Goal: Information Seeking & Learning: Learn about a topic

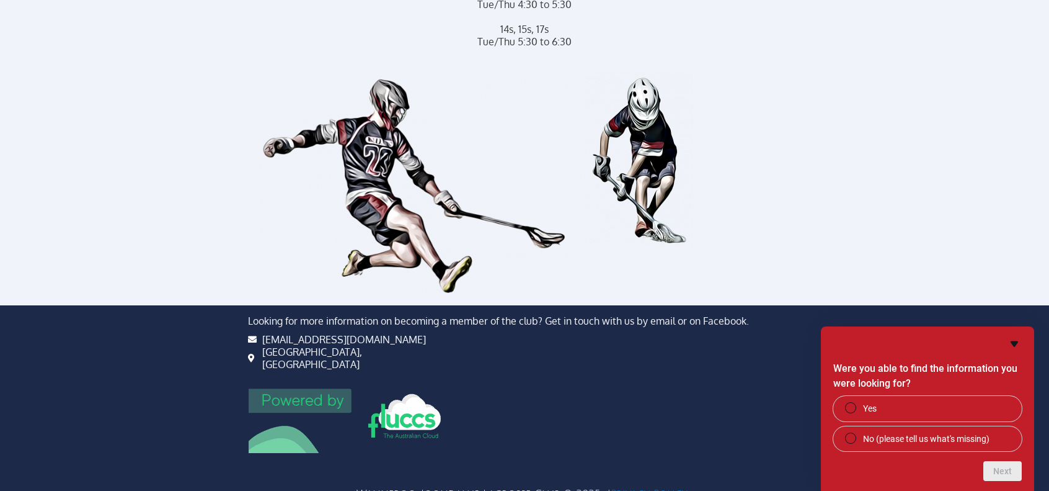
scroll to position [788, 0]
click at [1017, 346] on icon "Hide survey" at bounding box center [1014, 343] width 15 height 15
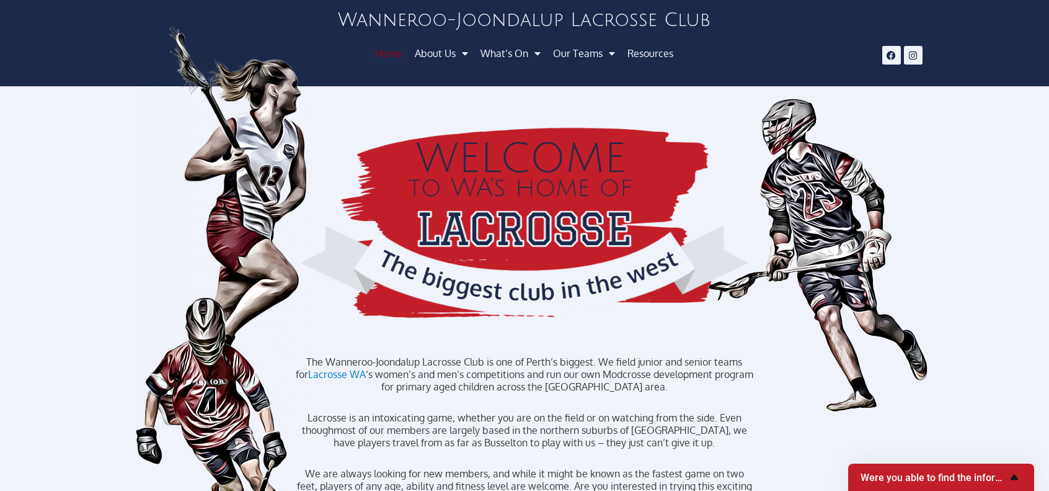
scroll to position [10, 0]
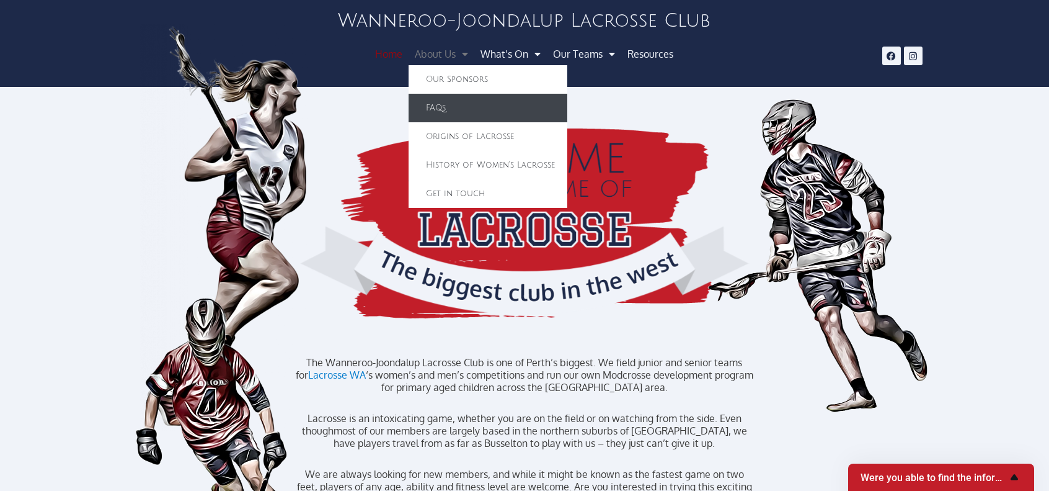
click at [454, 105] on link "FAQs" at bounding box center [488, 108] width 159 height 29
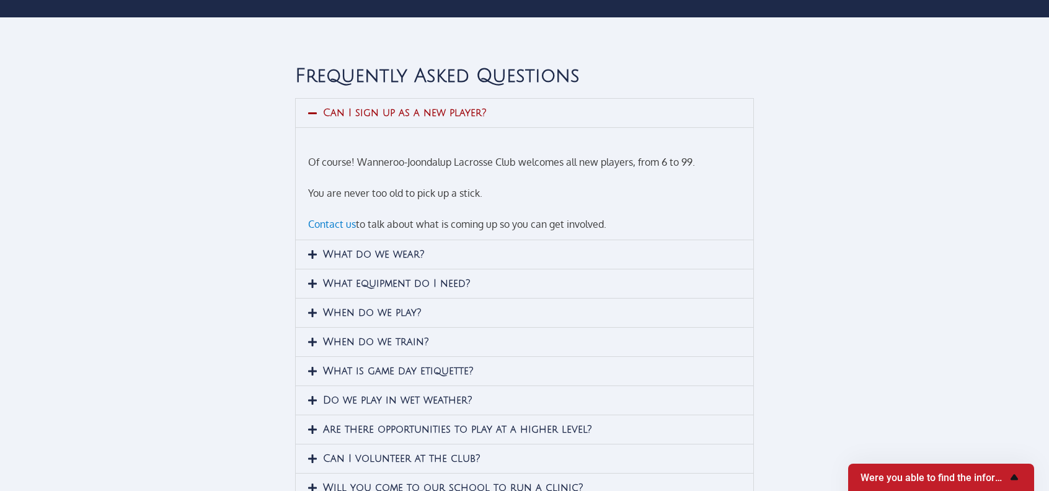
scroll to position [99, 0]
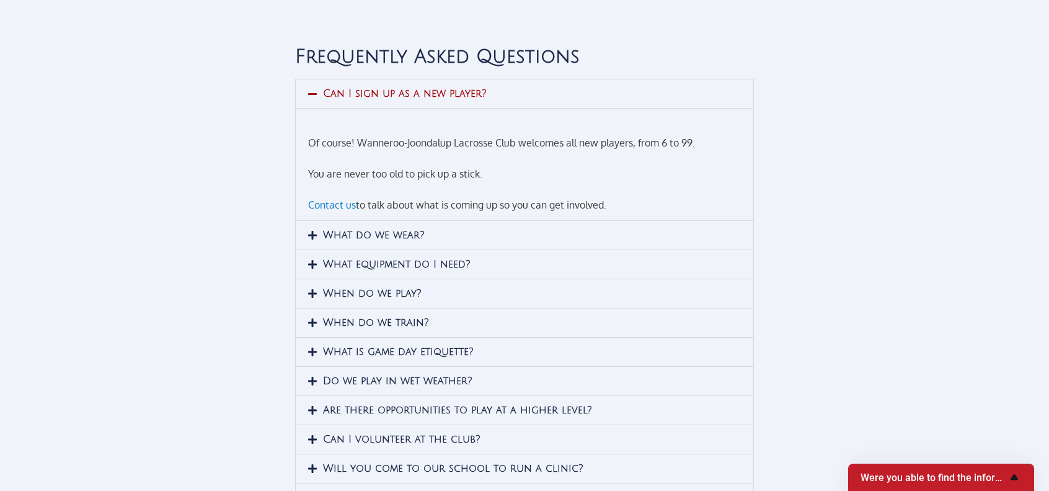
click at [311, 235] on icon at bounding box center [312, 235] width 9 height 10
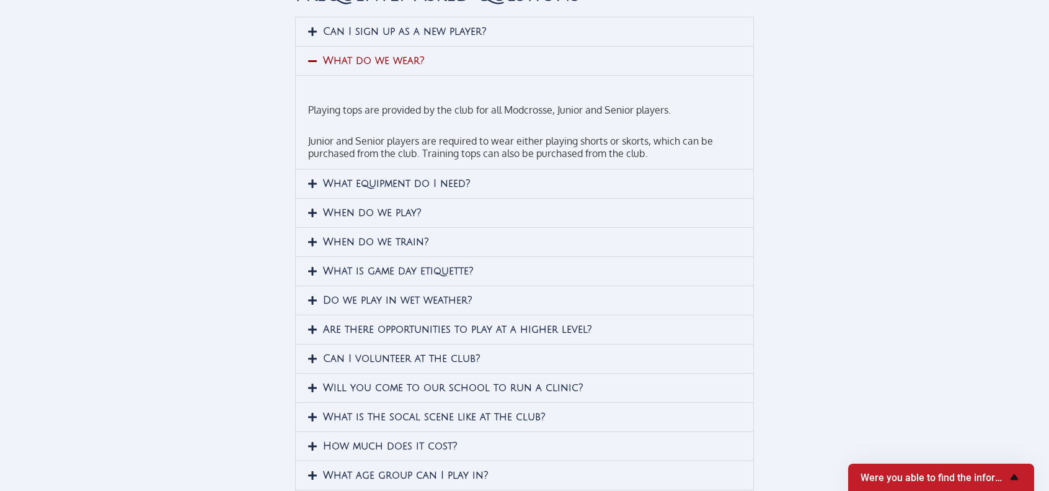
scroll to position [163, 0]
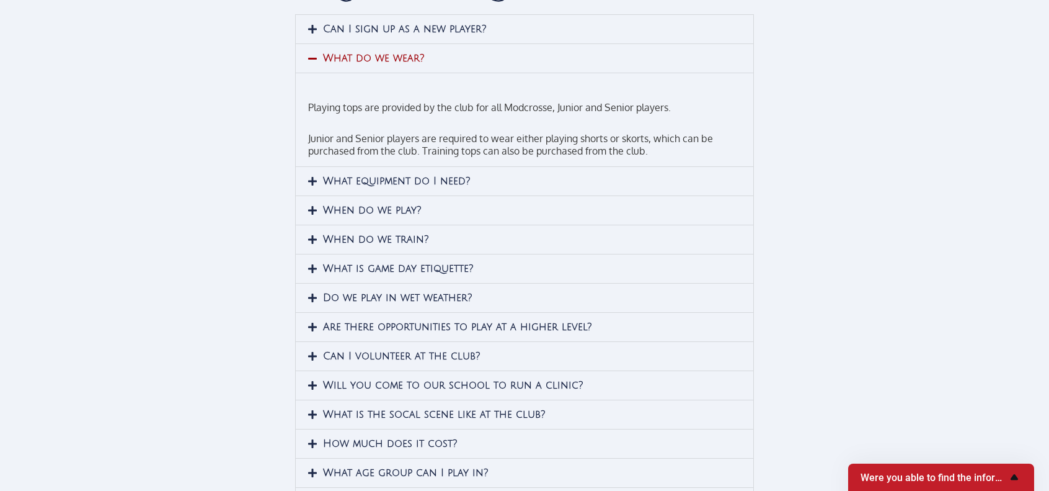
click at [310, 179] on icon at bounding box center [312, 181] width 9 height 10
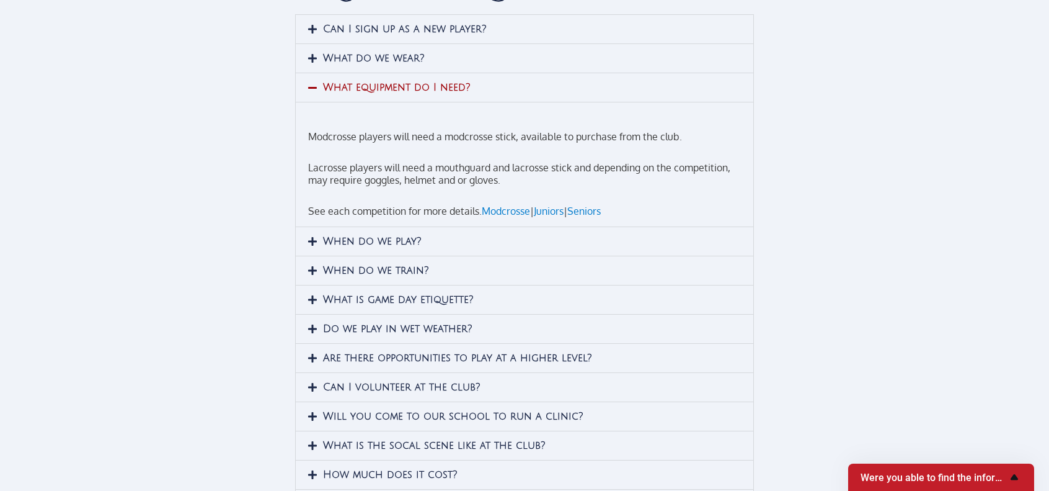
click at [319, 240] on span at bounding box center [315, 241] width 15 height 11
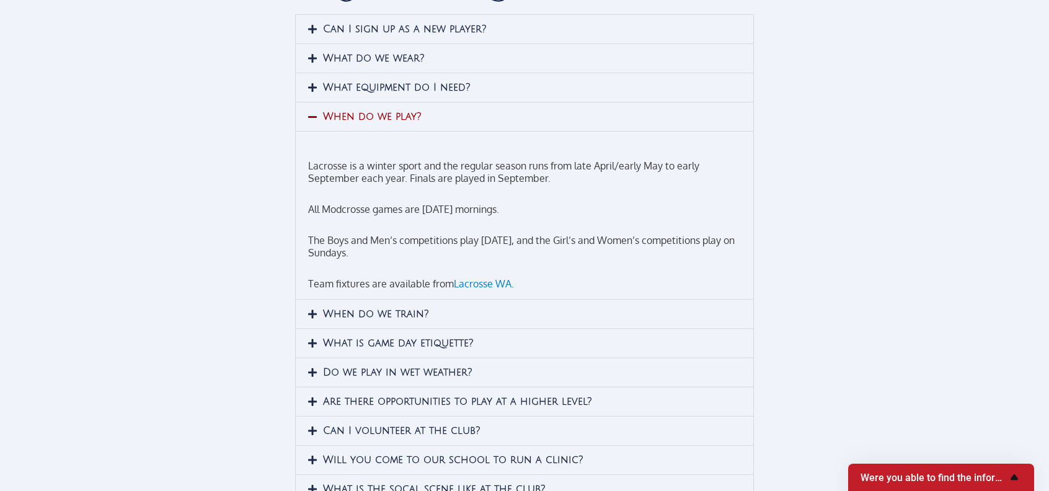
scroll to position [0, 0]
